Goal: Information Seeking & Learning: Learn about a topic

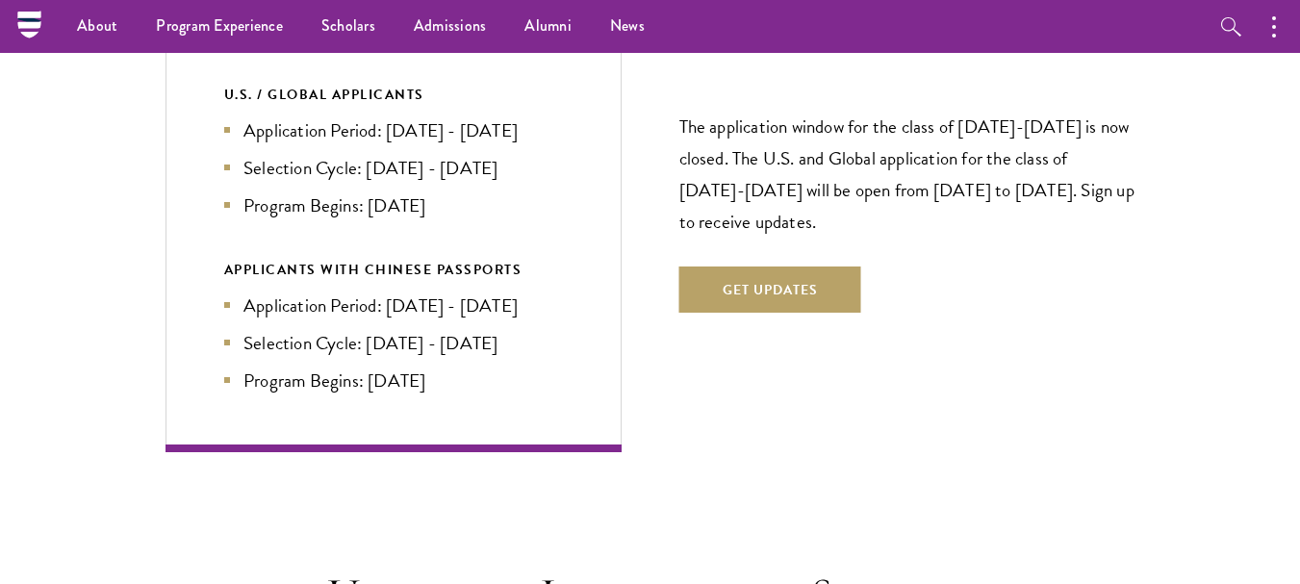
scroll to position [4138, 0]
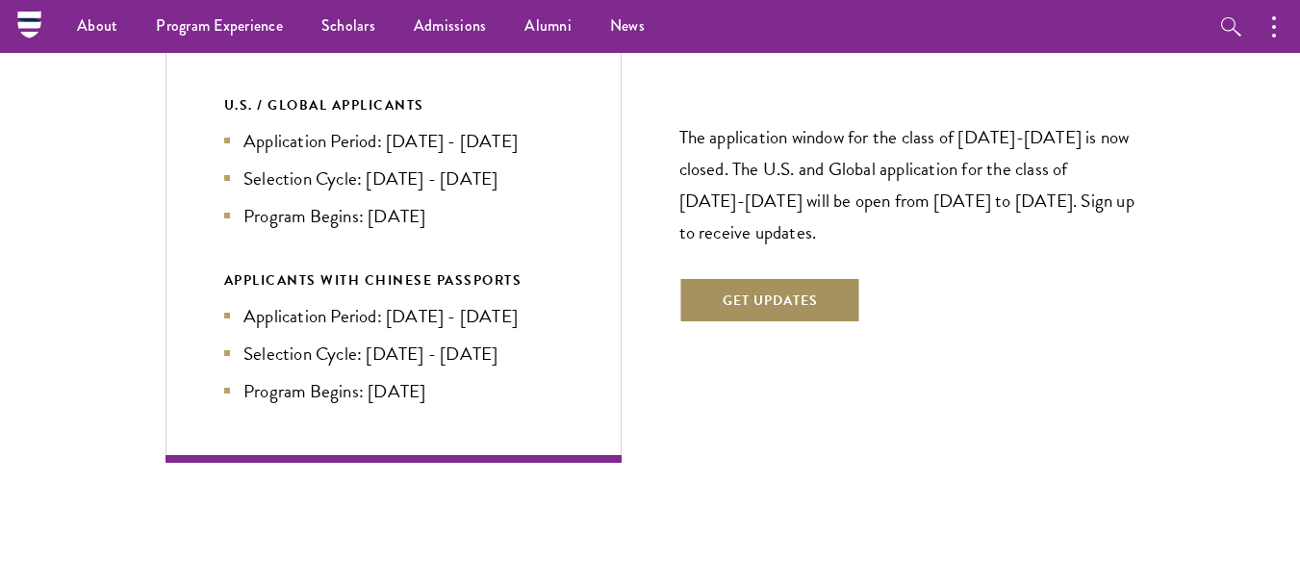
click at [772, 277] on button "Get Updates" at bounding box center [770, 300] width 182 height 46
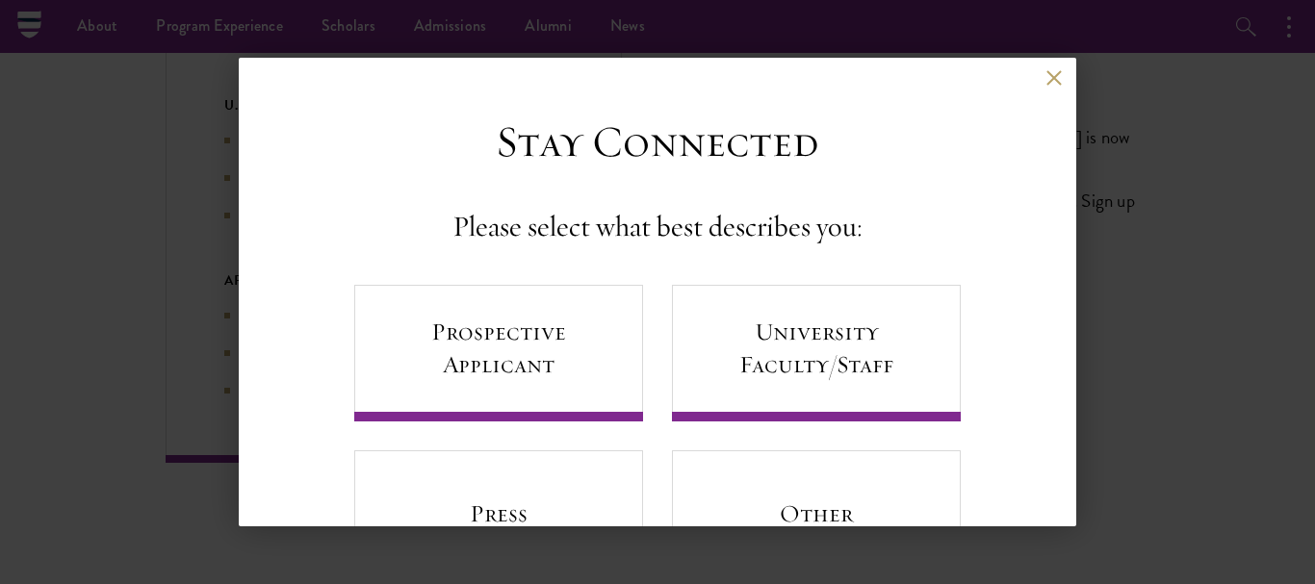
click at [1024, 84] on div "Back" at bounding box center [657, 92] width 837 height 46
click at [1045, 85] on button at bounding box center [1053, 77] width 16 height 16
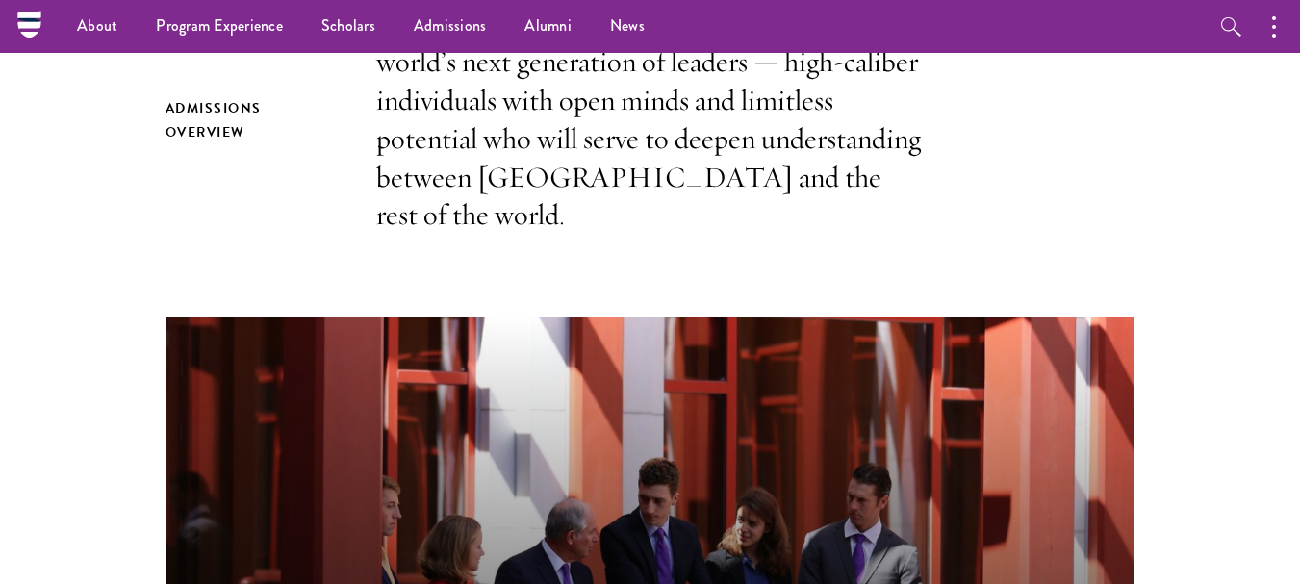
scroll to position [0, 0]
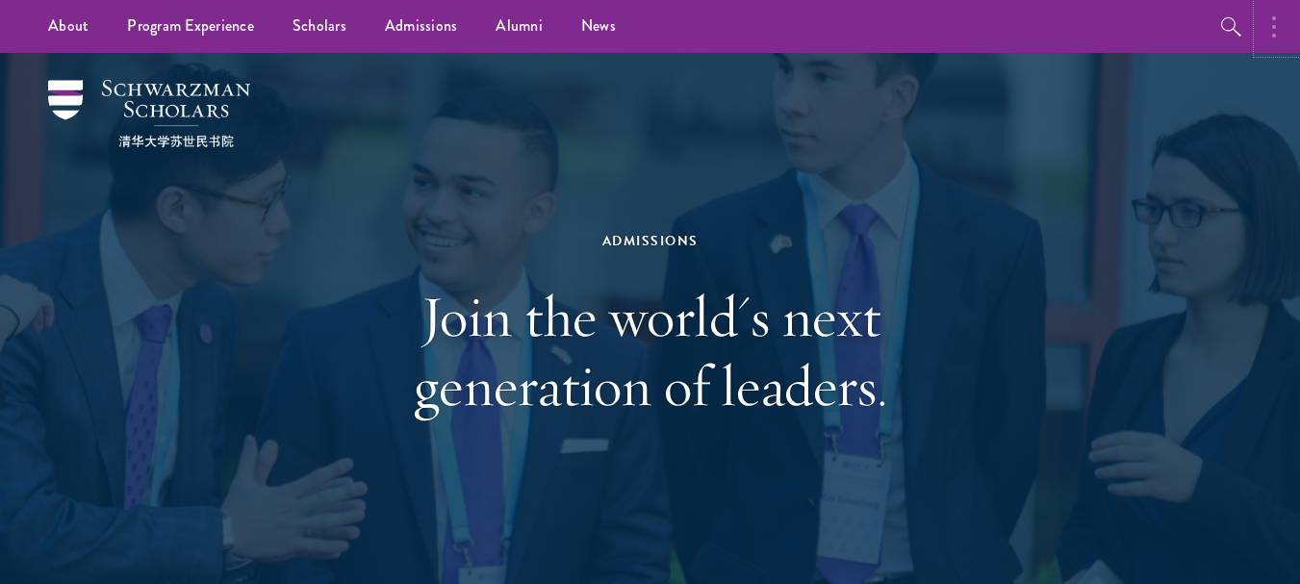
click at [1280, 27] on button "button" at bounding box center [1279, 26] width 42 height 53
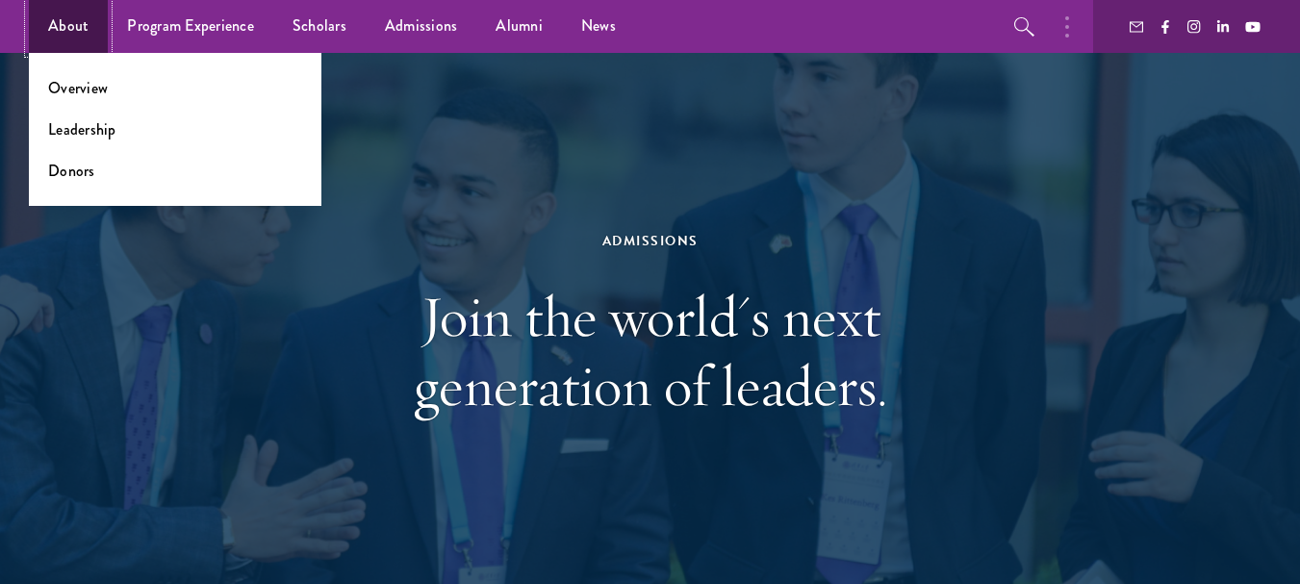
click at [87, 18] on link "About" at bounding box center [68, 26] width 79 height 53
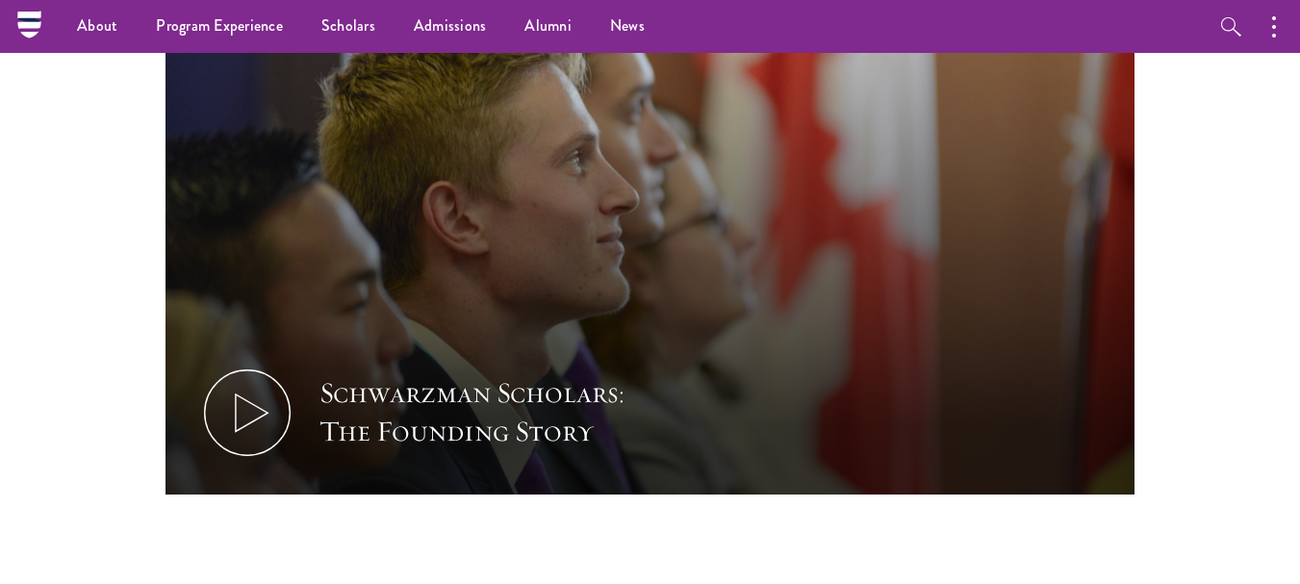
scroll to position [2558, 0]
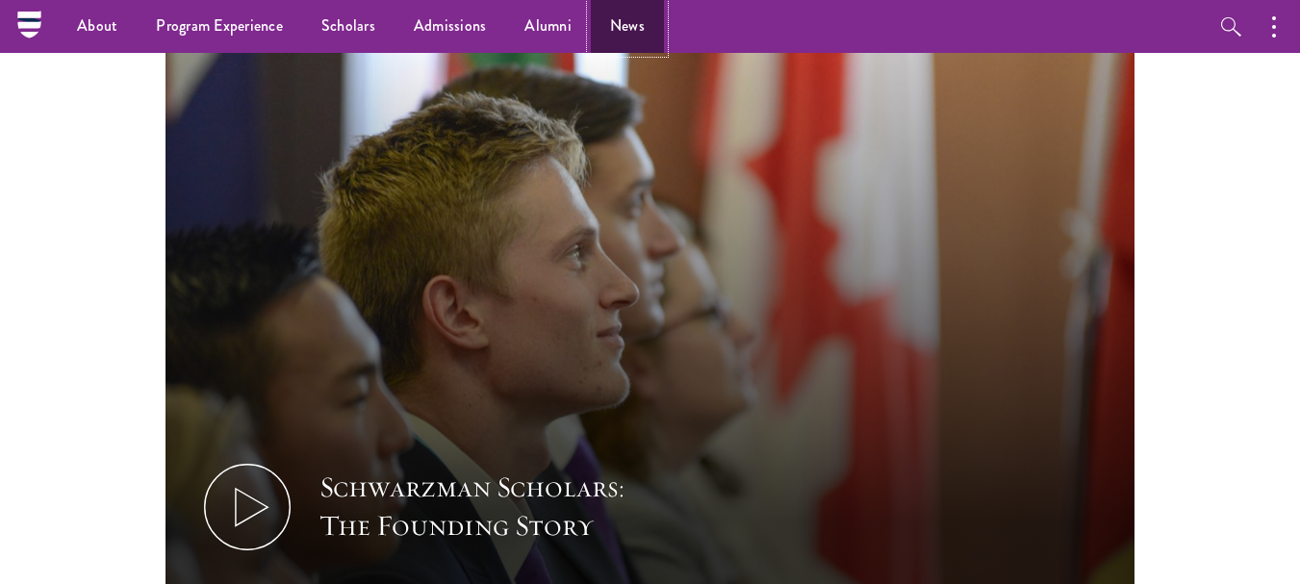
click at [615, 17] on link "News" at bounding box center [627, 26] width 73 height 53
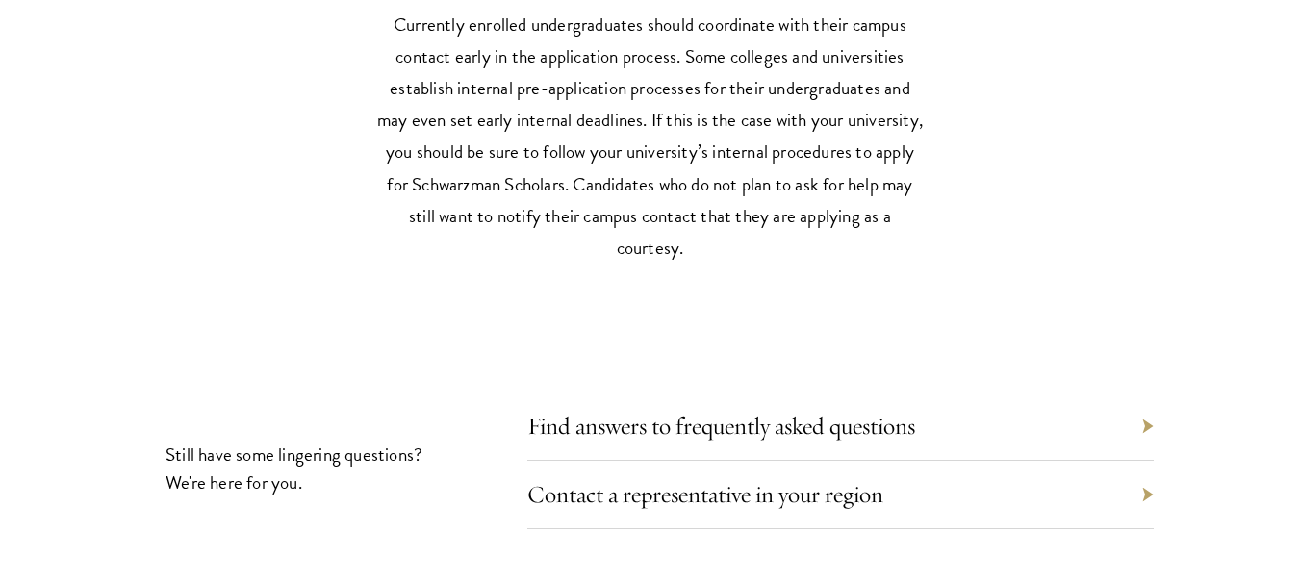
scroll to position [8419, 0]
